Goal: Information Seeking & Learning: Learn about a topic

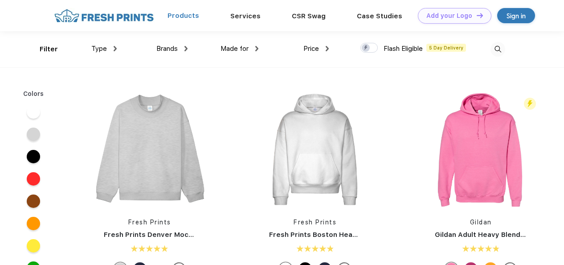
click at [188, 16] on link "Products" at bounding box center [183, 16] width 32 height 8
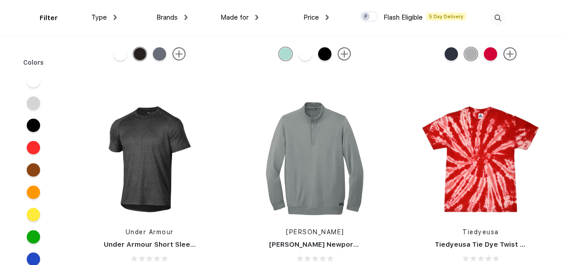
scroll to position [11938, 0]
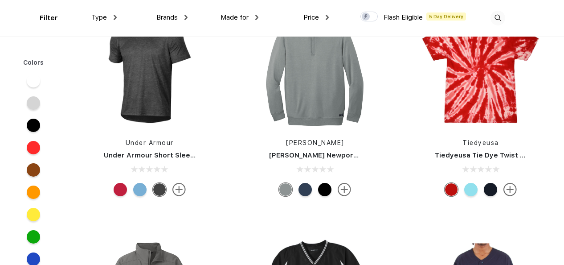
click at [470, 157] on link "Tiedyeusa Tie Dye Twist Shirts" at bounding box center [488, 155] width 106 height 8
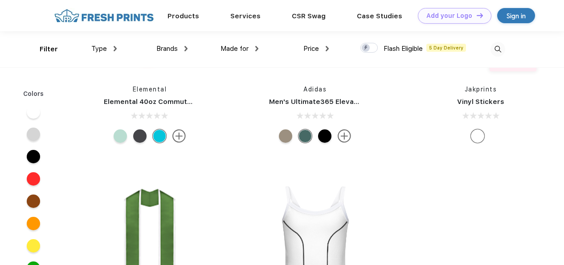
scroll to position [14833, 0]
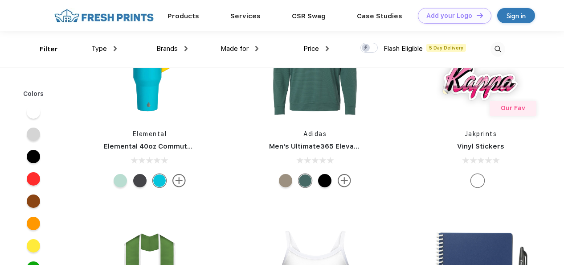
click at [475, 143] on link "Vinyl Stickers" at bounding box center [480, 146] width 47 height 8
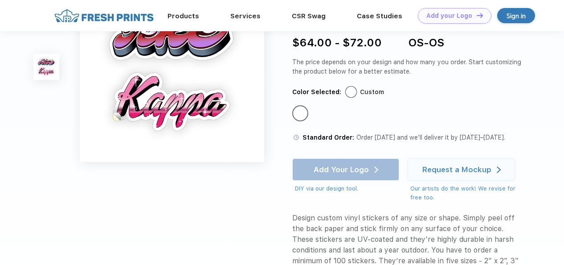
scroll to position [89, 0]
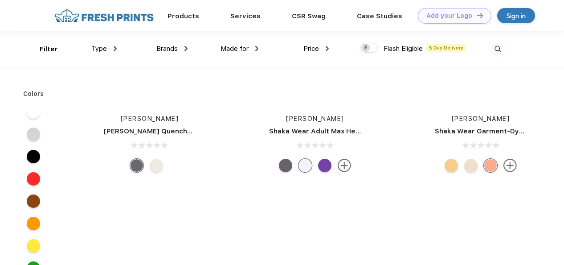
scroll to position [16170, 0]
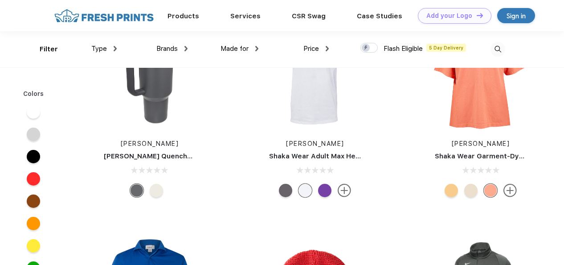
click at [185, 155] on link "Stanley Quencher H2.O FlowState™ Tumbler 40 oz" at bounding box center [205, 156] width 203 height 8
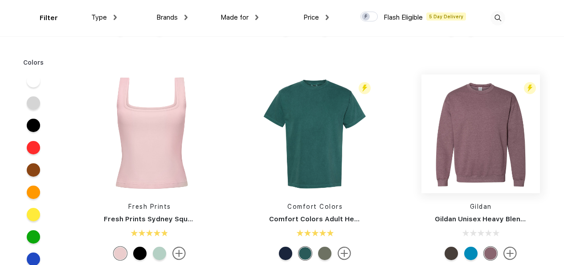
scroll to position [268, 0]
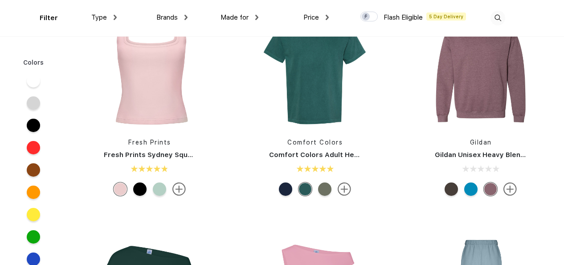
click at [481, 157] on link "Gildan Unisex Heavy Blend™ Crewneck Sweatshirt - 18000" at bounding box center [535, 155] width 200 height 8
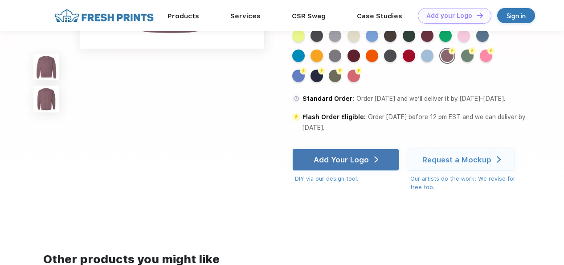
scroll to position [355, 0]
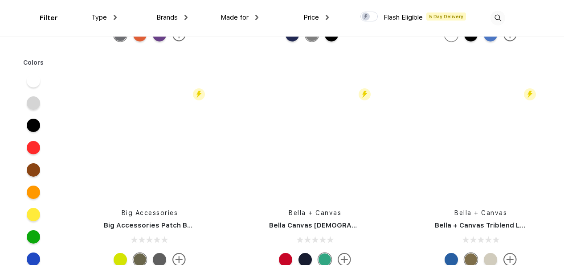
scroll to position [35447, 0]
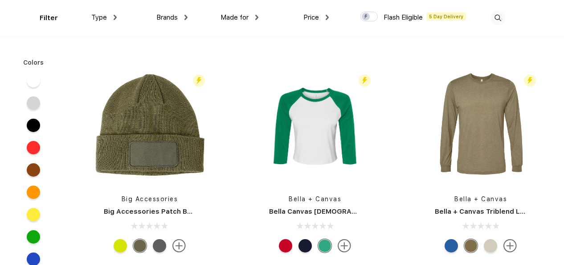
click at [145, 210] on link "Big Accessories Patch Beanie" at bounding box center [155, 211] width 102 height 8
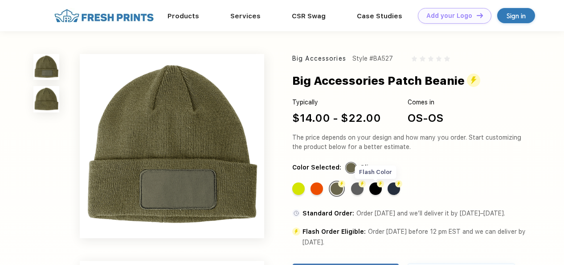
click at [375, 189] on div "Flash Color" at bounding box center [375, 188] width 12 height 12
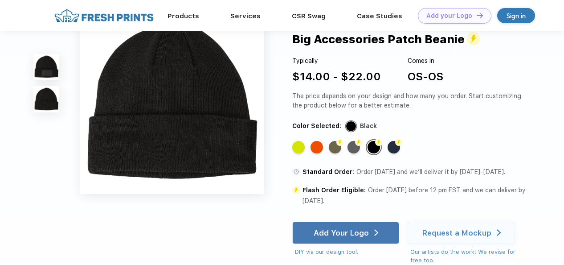
scroll to position [178, 0]
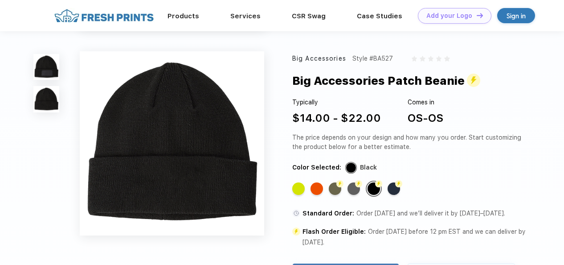
click at [52, 77] on img at bounding box center [46, 67] width 26 height 26
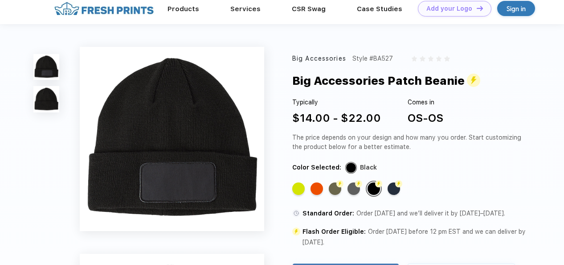
scroll to position [0, 0]
